Goal: Navigation & Orientation: Understand site structure

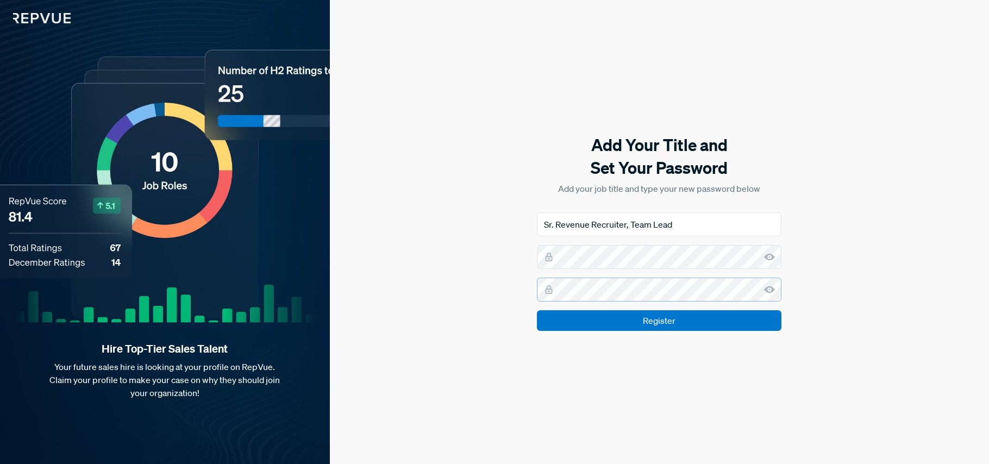
click at [537, 310] on input "Register" at bounding box center [659, 320] width 244 height 21
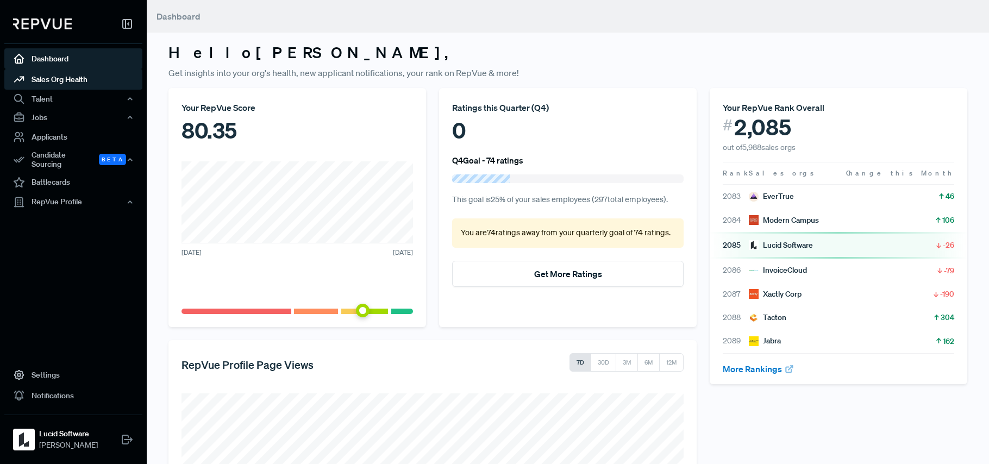
click at [80, 81] on link "Sales Org Health" at bounding box center [73, 79] width 138 height 21
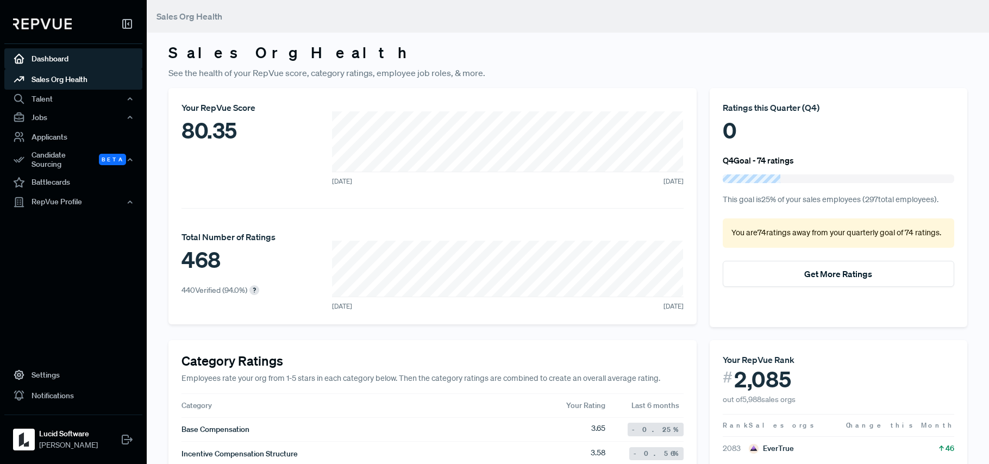
click at [64, 60] on link "Dashboard" at bounding box center [73, 58] width 138 height 21
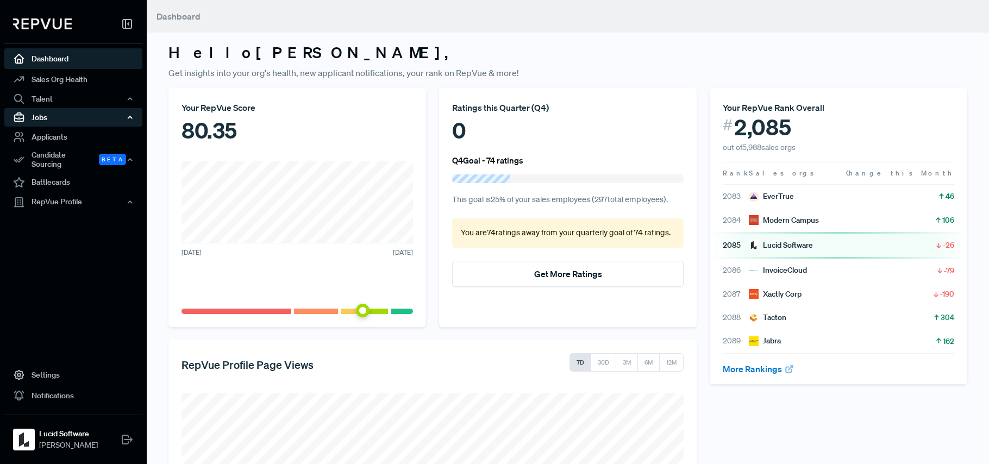
click at [134, 117] on div "Jobs" at bounding box center [73, 117] width 138 height 18
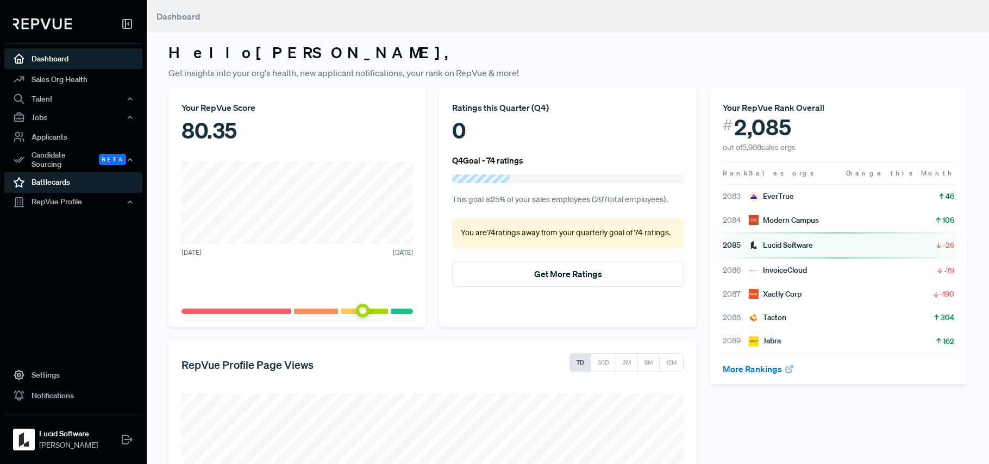
click at [53, 176] on link "Battlecards" at bounding box center [73, 182] width 138 height 21
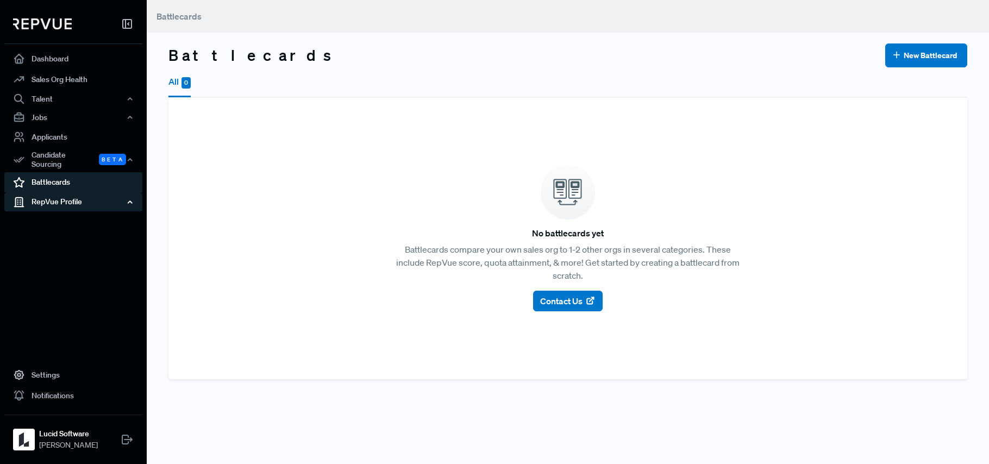
click at [60, 199] on div "RepVue Profile" at bounding box center [73, 202] width 138 height 18
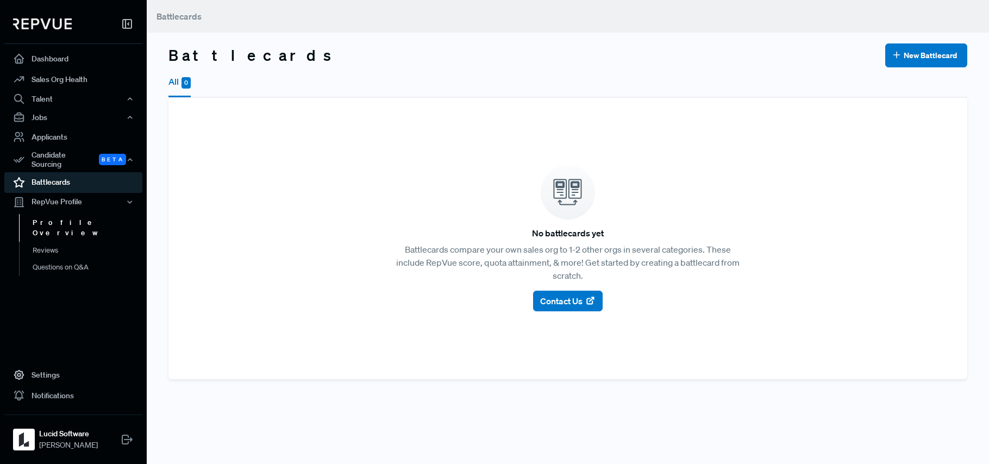
click at [64, 215] on link "Profile Overview" at bounding box center [88, 228] width 138 height 28
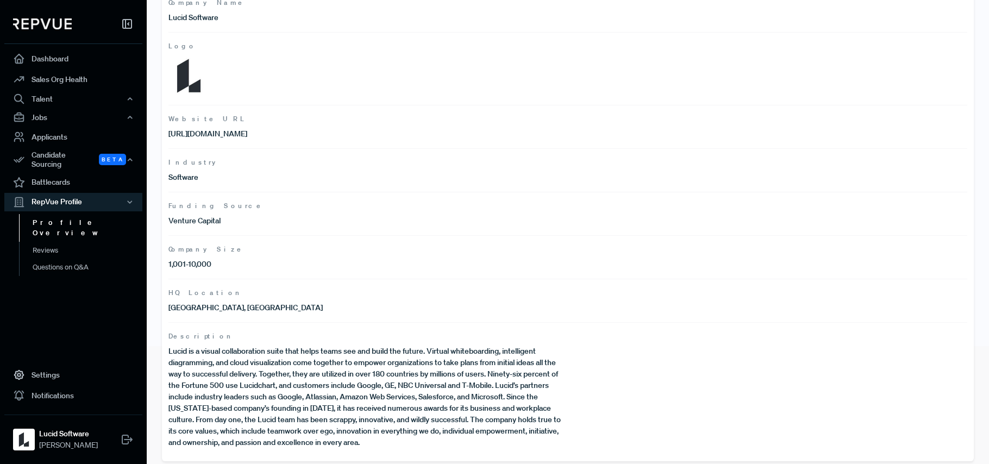
scroll to position [124, 0]
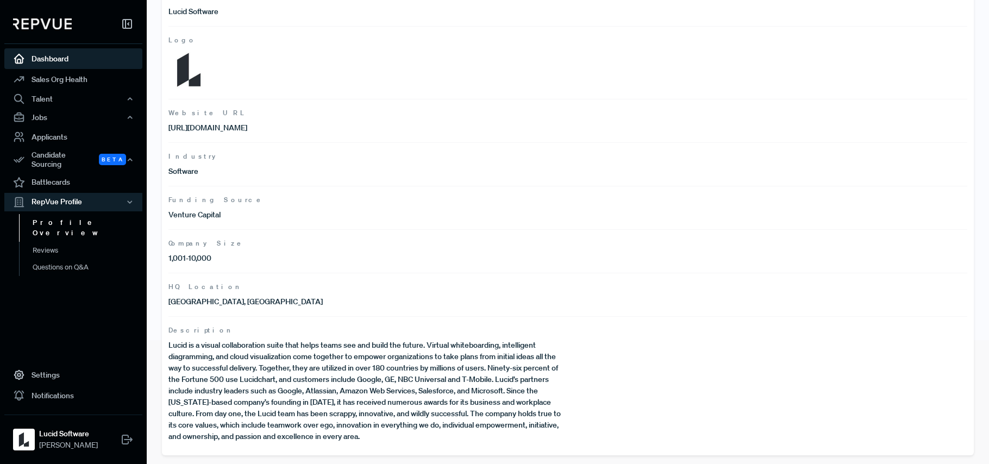
click at [59, 65] on link "Dashboard" at bounding box center [73, 58] width 138 height 21
